Goal: Information Seeking & Learning: Learn about a topic

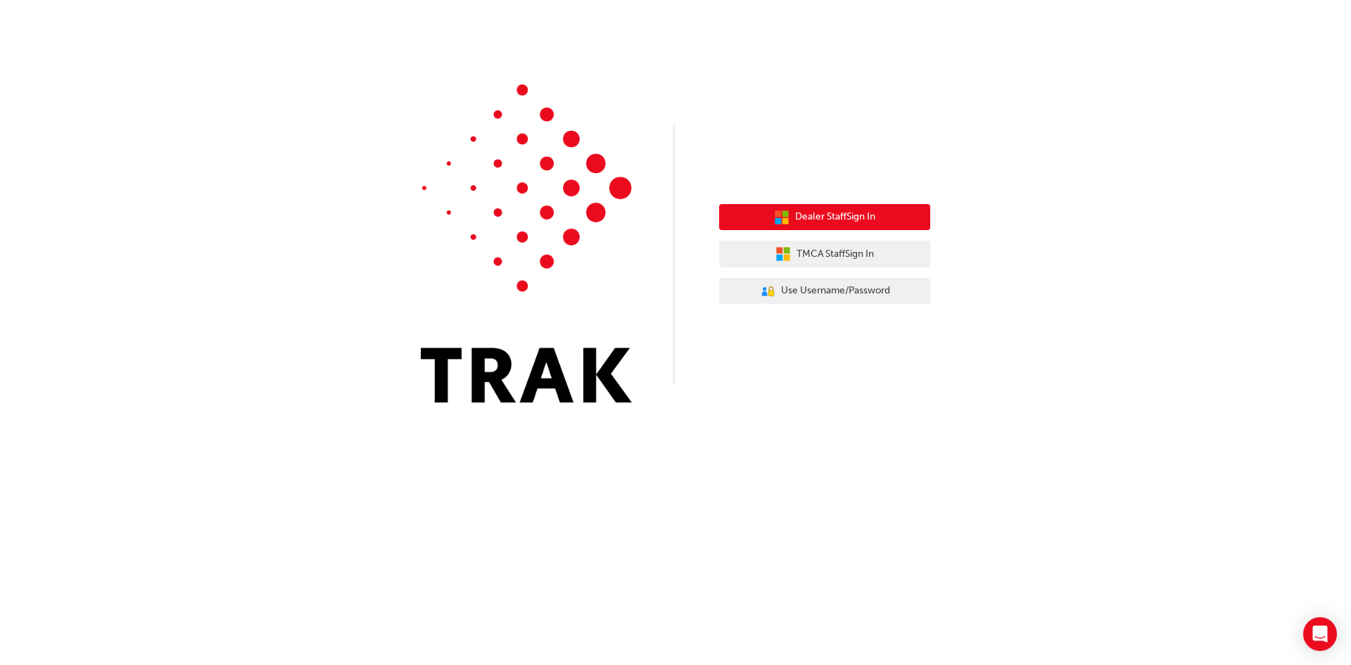
click at [825, 220] on span "Dealer Staff Sign In" at bounding box center [835, 217] width 80 height 16
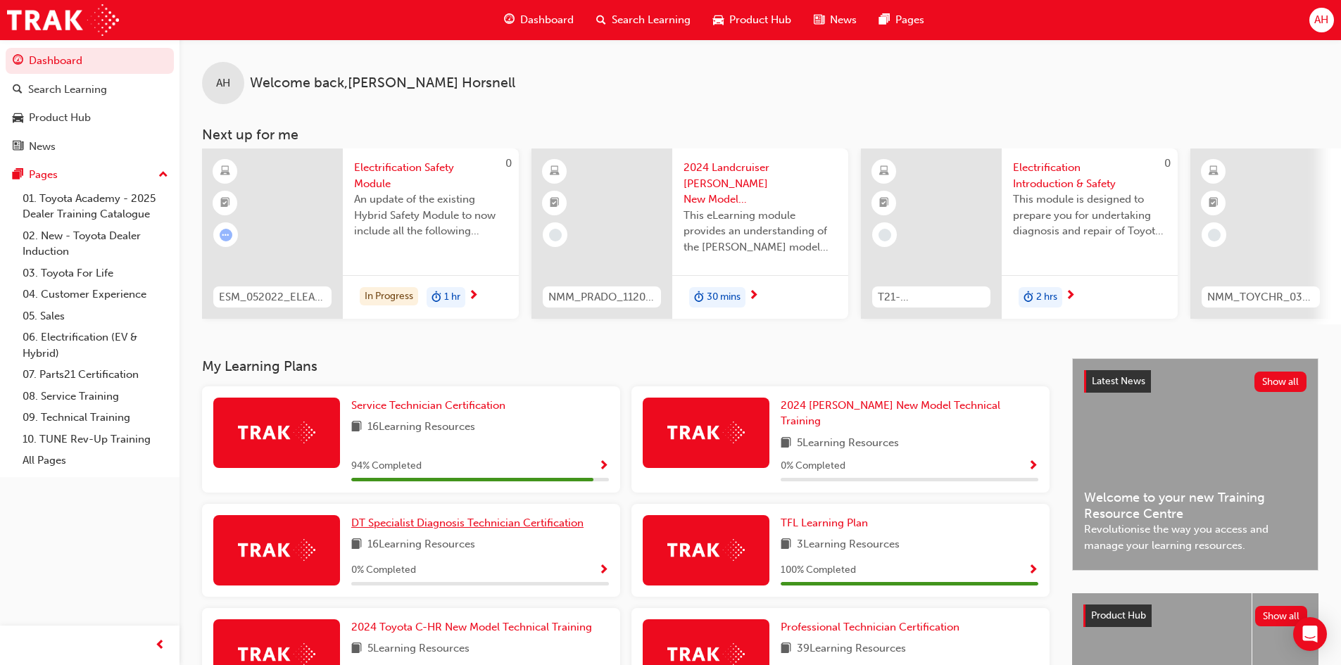
click at [474, 517] on span "DT Specialist Diagnosis Technician Certification" at bounding box center [467, 523] width 232 height 13
